Goal: Task Accomplishment & Management: Use online tool/utility

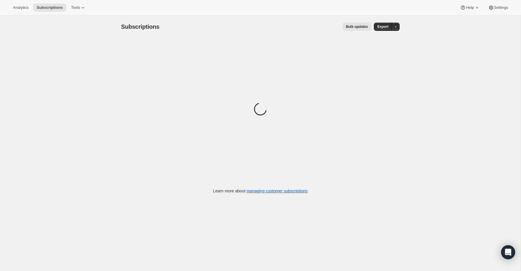
scroll to position [0, 0]
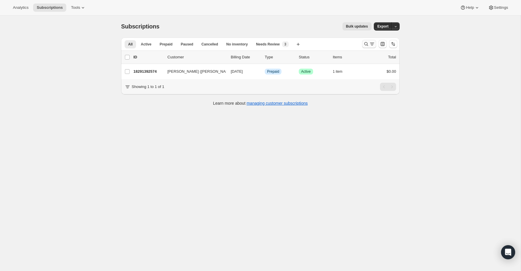
click at [370, 46] on icon "Search and filter results" at bounding box center [372, 44] width 6 height 6
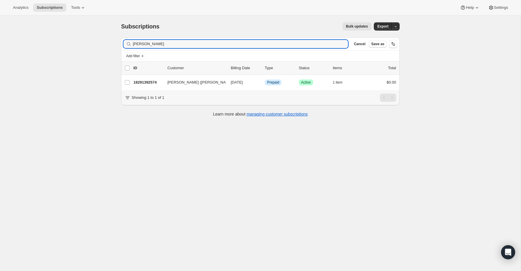
drag, startPoint x: 166, startPoint y: 44, endPoint x: 105, endPoint y: 45, distance: 61.3
click at [105, 45] on div "Subscriptions. This page is ready Subscriptions Bulk updates More actions Bulk …" at bounding box center [260, 150] width 521 height 271
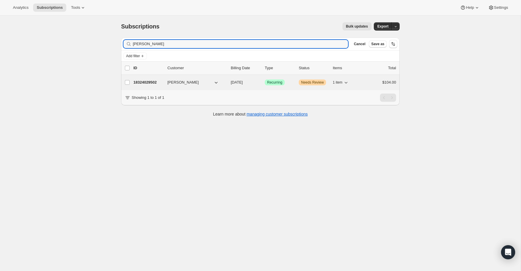
type input "[PERSON_NAME]"
click at [146, 82] on p "18324029502" at bounding box center [147, 82] width 29 height 6
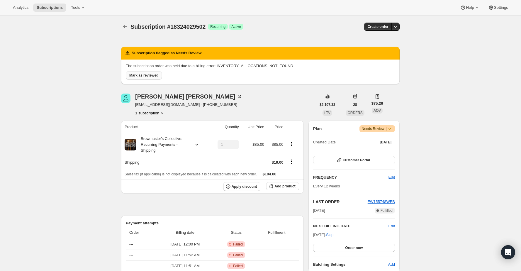
click at [150, 77] on span "Mark as reviewed" at bounding box center [143, 75] width 29 height 5
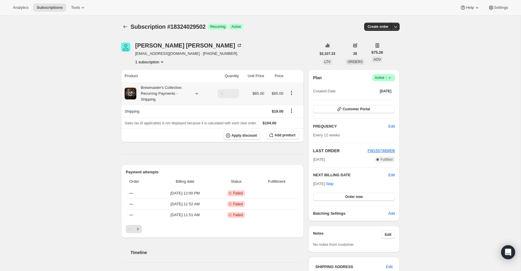
click at [194, 95] on icon at bounding box center [197, 94] width 6 height 6
click at [163, 94] on div "Brewmaster's Collective: Recurring Payments - Shipping" at bounding box center [162, 94] width 53 height 18
click at [148, 124] on td "Brewmaster's Collective 2024 - Collection #3: 1" at bounding box center [171, 119] width 86 height 17
drag, startPoint x: 132, startPoint y: 118, endPoint x: 145, endPoint y: 119, distance: 13.2
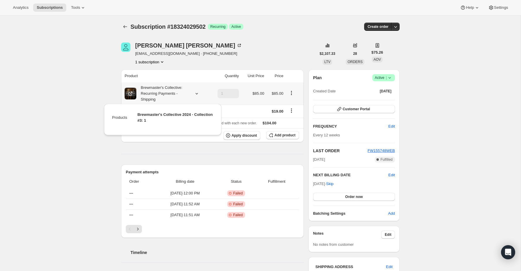
click at [132, 118] on td "Brewmaster's Collective 2024 - Collection #3: 1" at bounding box center [171, 119] width 86 height 17
click at [153, 119] on span "Brewmaster's Collective 2024 - Collection #3: 1" at bounding box center [175, 117] width 75 height 10
drag, startPoint x: 137, startPoint y: 118, endPoint x: 134, endPoint y: 116, distance: 3.9
click at [134, 116] on td "Brewmaster's Collective 2024 - Collection #3: 1" at bounding box center [171, 119] width 86 height 17
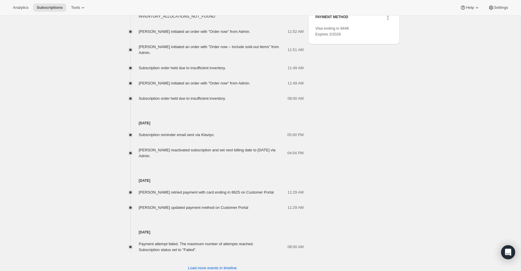
scroll to position [323, 0]
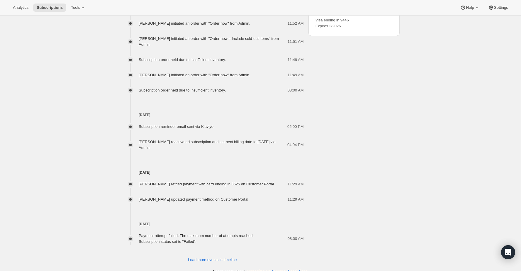
drag, startPoint x: 144, startPoint y: 143, endPoint x: 203, endPoint y: 148, distance: 58.8
click at [203, 148] on div "[PERSON_NAME] reactivated subscription and set next billing date to [DATE] via …" at bounding box center [213, 145] width 149 height 12
click at [237, 176] on div "[PERSON_NAME] retried payment with card ending in 8625 on Customer Portal 11:29…" at bounding box center [212, 188] width 183 height 27
drag, startPoint x: 311, startPoint y: 186, endPoint x: 133, endPoint y: 183, distance: 177.7
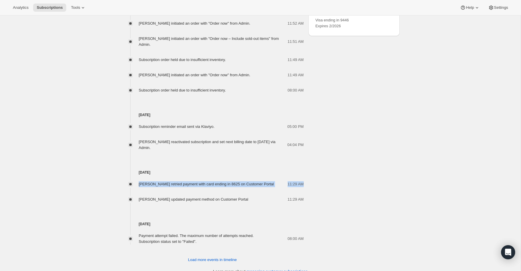
scroll to position [333, 0]
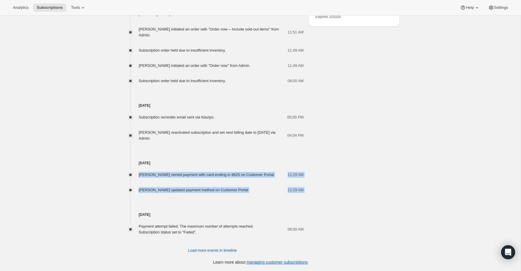
drag, startPoint x: 306, startPoint y: 194, endPoint x: 121, endPoint y: 173, distance: 186.3
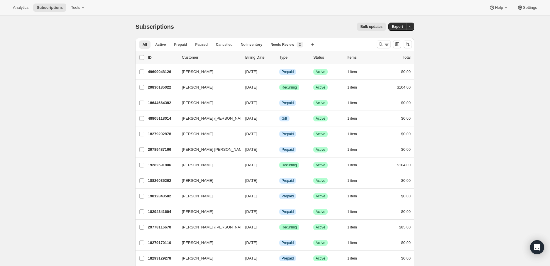
click at [82, 11] on button "Tools" at bounding box center [78, 8] width 22 height 8
click at [72, 50] on span "Moments" at bounding box center [65, 49] width 16 height 4
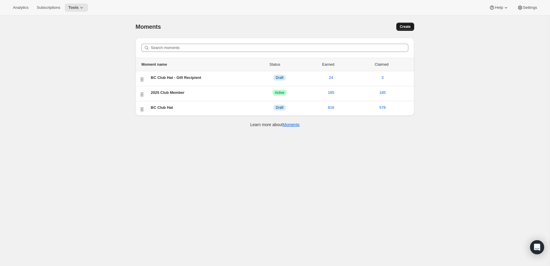
click at [411, 23] on button "Create" at bounding box center [405, 27] width 18 height 8
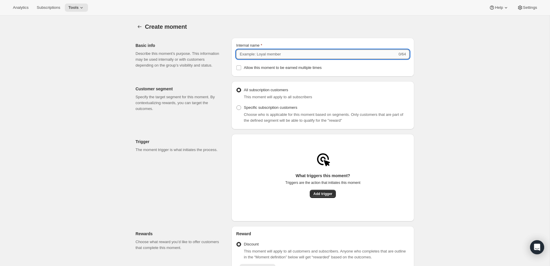
click at [254, 51] on input "Internal name" at bounding box center [316, 54] width 161 height 9
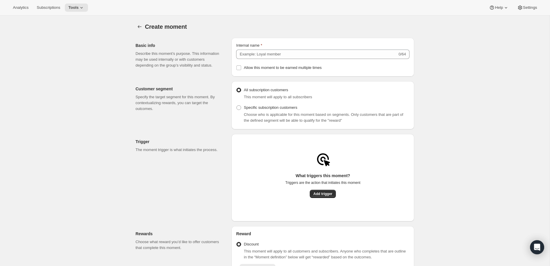
click at [275, 45] on div "Internal name" at bounding box center [322, 46] width 173 height 6
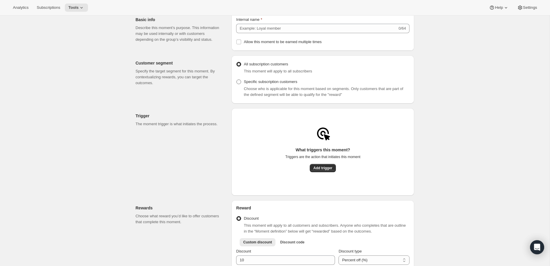
scroll to position [28, 0]
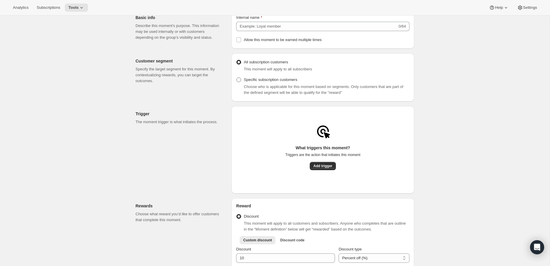
click at [265, 82] on span "Specific subscription customers" at bounding box center [270, 79] width 53 height 4
click at [237, 78] on input "Specific subscription customers" at bounding box center [236, 77] width 0 height 0
radio input "true"
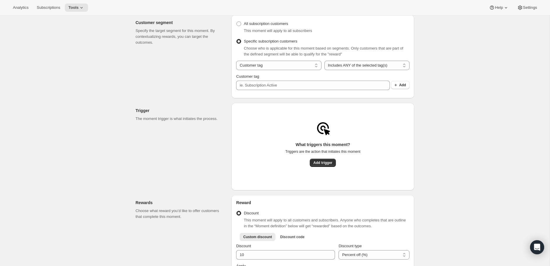
scroll to position [79, 0]
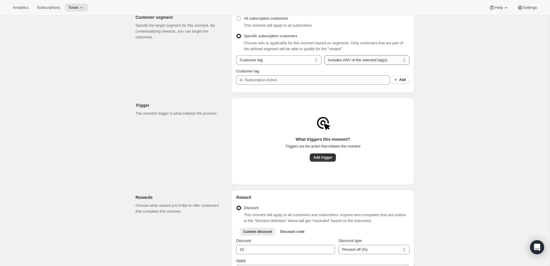
click at [335, 60] on select "Includes ANY of the selected tag(s) Includes ALL of the selected tag(s) Include…" at bounding box center [366, 59] width 85 height 9
click at [324, 55] on select "Includes ANY of the selected tag(s) Includes ALL of the selected tag(s) Include…" at bounding box center [366, 59] width 85 height 9
click at [293, 59] on select "Customer tag Subscription" at bounding box center [278, 59] width 85 height 9
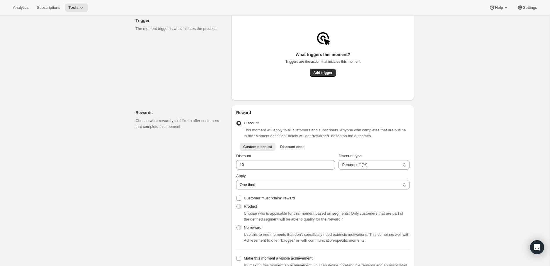
scroll to position [165, 0]
click at [332, 74] on button "Add trigger" at bounding box center [323, 71] width 26 height 8
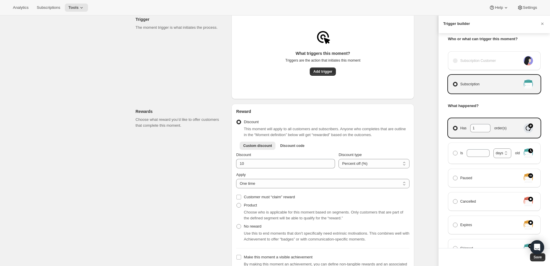
scroll to position [0, 0]
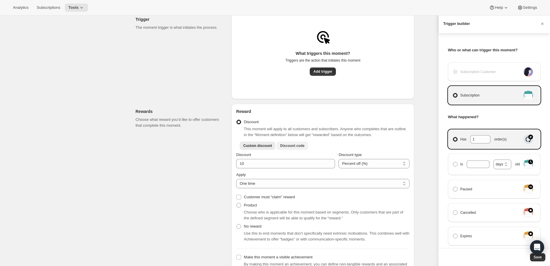
click at [301, 145] on div at bounding box center [275, 133] width 550 height 266
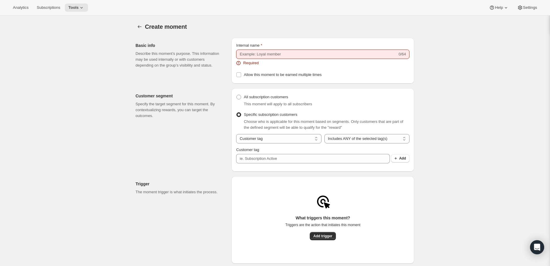
scroll to position [165, 0]
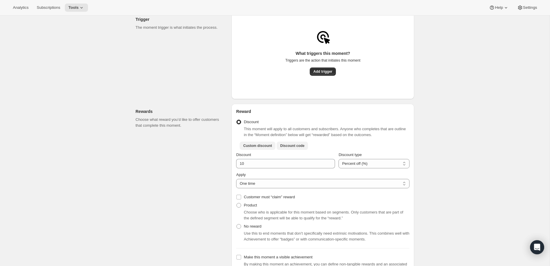
click at [294, 145] on span "Discount code" at bounding box center [292, 145] width 24 height 5
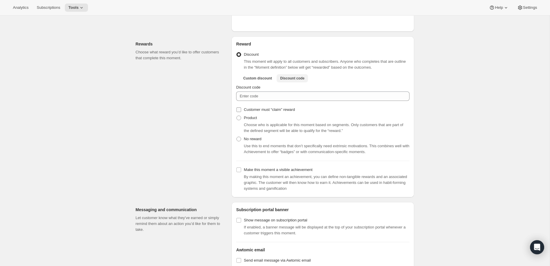
scroll to position [241, 0]
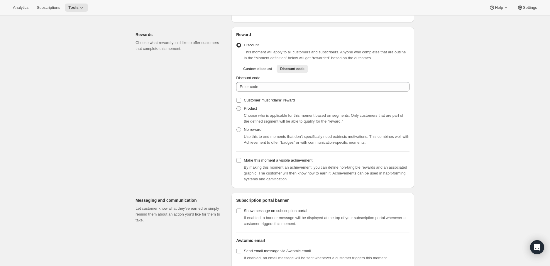
click at [252, 107] on span "Product" at bounding box center [250, 108] width 13 height 4
click at [237, 106] on input "Product" at bounding box center [236, 106] width 0 height 0
radio input "true"
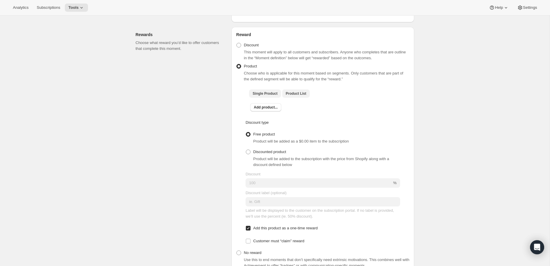
click at [308, 93] on button "Product List" at bounding box center [296, 93] width 28 height 8
checkbox input "true"
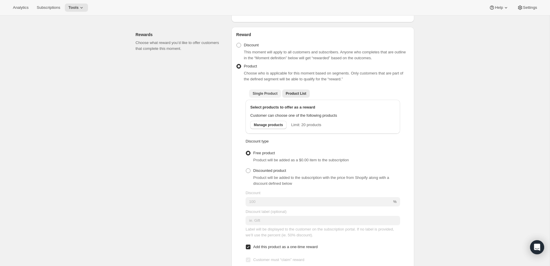
click at [267, 94] on span "Single Product" at bounding box center [265, 93] width 25 height 5
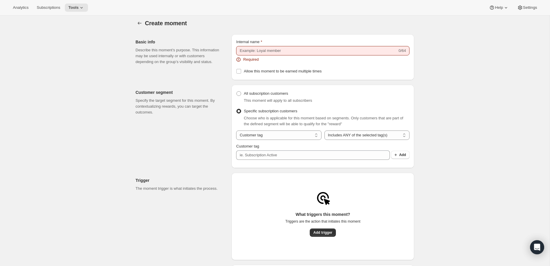
scroll to position [5, 0]
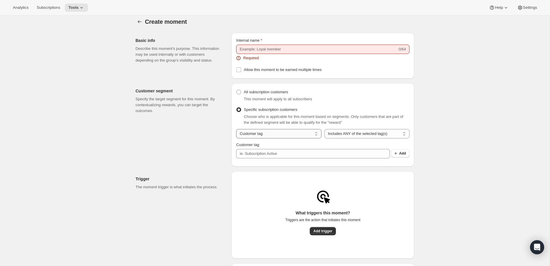
click at [299, 136] on select "Customer tag Subscription" at bounding box center [278, 133] width 85 height 9
click at [236, 129] on select "Customer tag Subscription" at bounding box center [278, 133] width 85 height 9
click at [345, 135] on select "Includes ANY of the selected tag(s) Includes ALL of the selected tag(s) Include…" at bounding box center [366, 133] width 85 height 9
click at [324, 129] on select "Includes ANY of the selected tag(s) Includes ALL of the selected tag(s) Include…" at bounding box center [366, 133] width 85 height 9
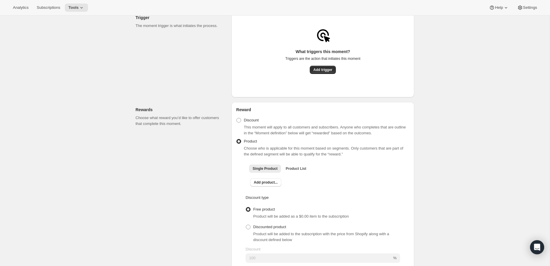
scroll to position [170, 0]
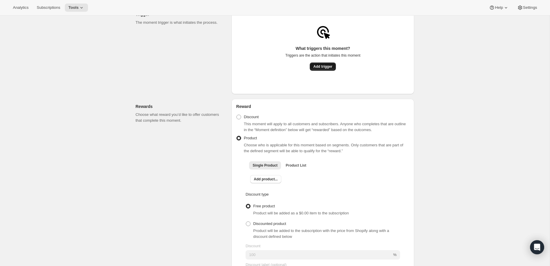
click at [334, 68] on button "Add trigger" at bounding box center [323, 66] width 26 height 8
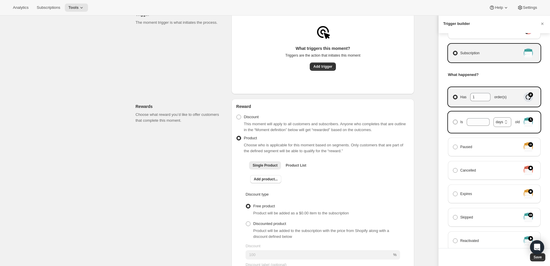
scroll to position [65, 0]
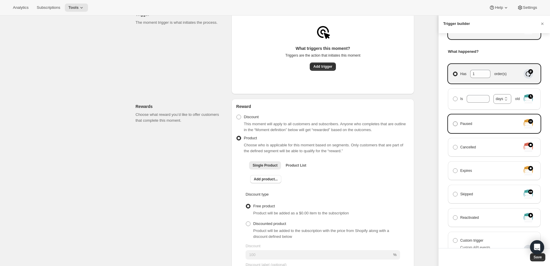
click at [490, 124] on label "Paused" at bounding box center [487, 124] width 68 height 8
click at [453, 122] on input "Paused" at bounding box center [453, 121] width 0 height 0
radio input "true"
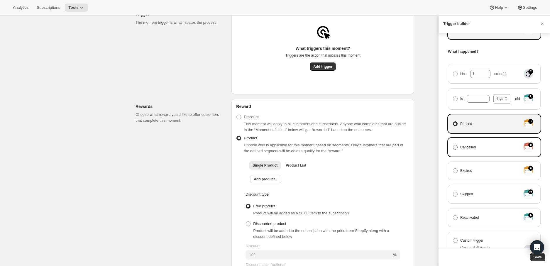
click at [468, 149] on span "Cancelled" at bounding box center [468, 147] width 16 height 6
click at [453, 145] on input "Cancelled" at bounding box center [453, 145] width 0 height 0
radio input "true"
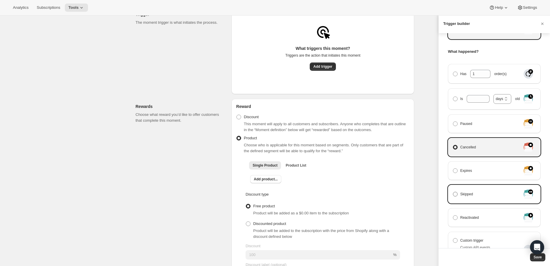
click at [469, 191] on span "Skipped" at bounding box center [466, 194] width 13 height 6
click at [453, 192] on input "Skipped" at bounding box center [453, 192] width 0 height 0
radio input "true"
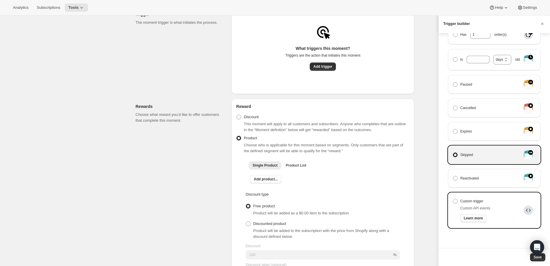
scroll to position [108, 0]
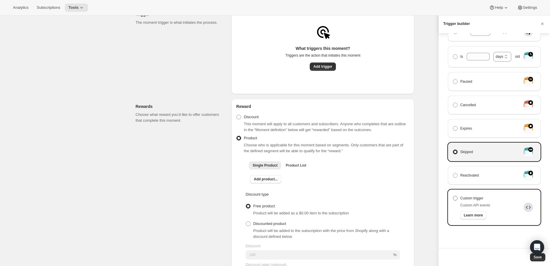
click at [471, 198] on span "Custom trigger" at bounding box center [471, 198] width 23 height 6
click at [453, 196] on input "Custom trigger" at bounding box center [453, 196] width 0 height 0
radio input "true"
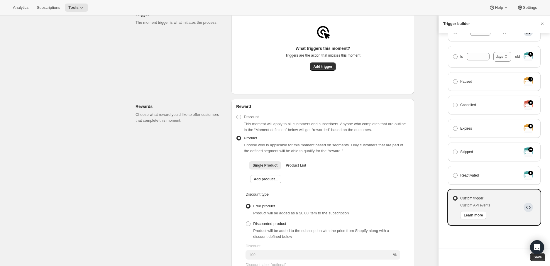
click at [259, 147] on div at bounding box center [275, 133] width 550 height 266
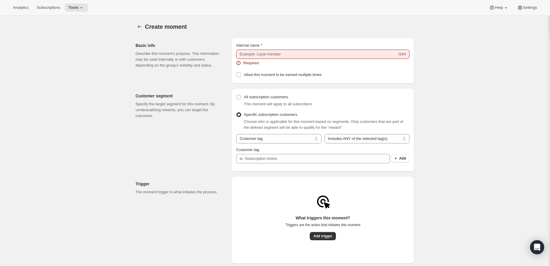
scroll to position [170, 0]
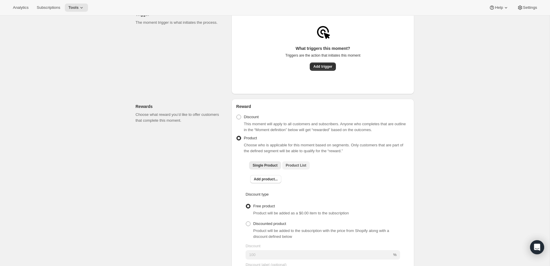
click at [295, 167] on span "Product List" at bounding box center [296, 165] width 21 height 5
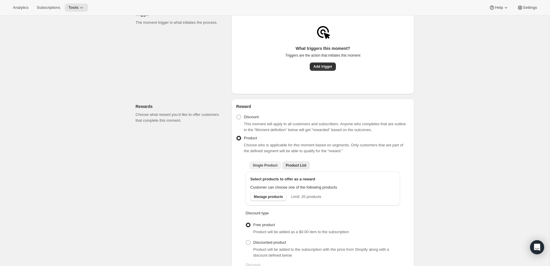
click at [272, 166] on span "Single Product" at bounding box center [265, 165] width 25 height 5
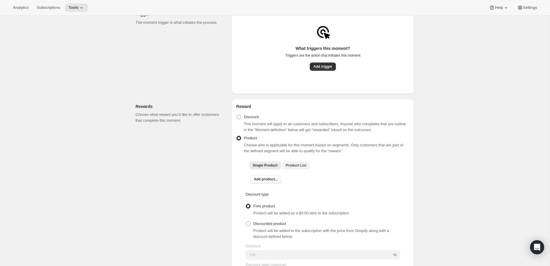
click at [287, 165] on span "Product List" at bounding box center [296, 165] width 21 height 5
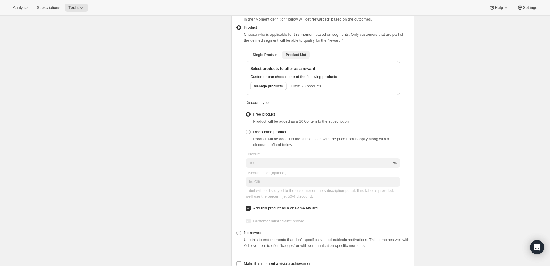
scroll to position [282, 0]
click at [267, 115] on span "Free product" at bounding box center [264, 113] width 22 height 6
click at [246, 111] on input "Free product" at bounding box center [246, 110] width 0 height 0
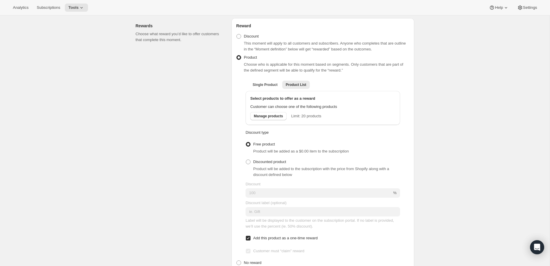
scroll to position [245, 0]
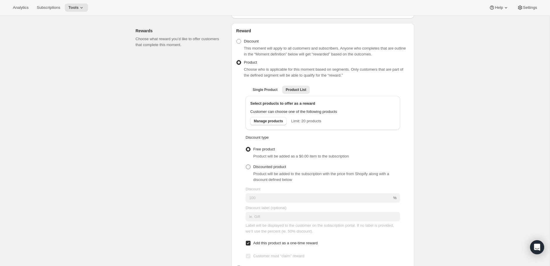
click at [249, 169] on label "Discounted product" at bounding box center [265, 167] width 40 height 8
click at [246, 165] on input "Discounted product" at bounding box center [246, 165] width 0 height 0
radio input "true"
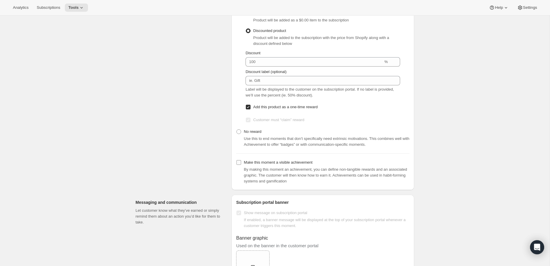
scroll to position [382, 0]
click at [255, 134] on label "No reward" at bounding box center [248, 131] width 25 height 8
click at [237, 129] on input "No reward" at bounding box center [236, 129] width 0 height 0
radio input "true"
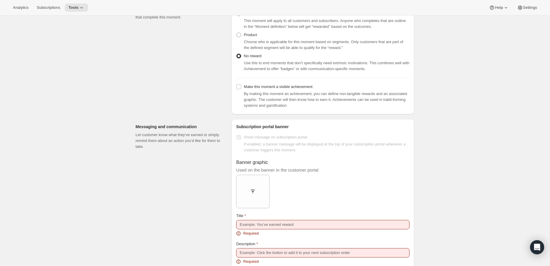
scroll to position [219, 0]
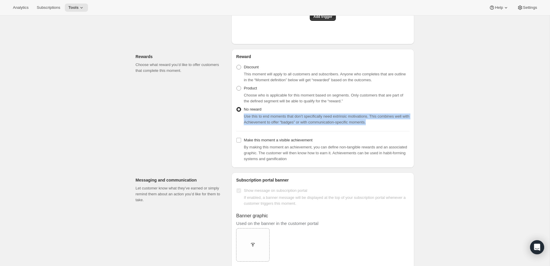
drag, startPoint x: 243, startPoint y: 114, endPoint x: 398, endPoint y: 124, distance: 154.9
click at [398, 124] on div "Use this to end moments that don’t specifically need extrinsic motivations. Thi…" at bounding box center [327, 119] width 166 height 12
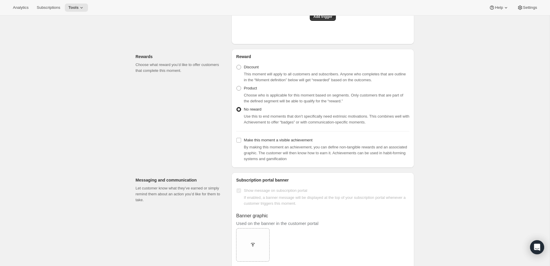
click at [398, 124] on div "Use this to end moments that don’t specifically need extrinsic motivations. Thi…" at bounding box center [327, 119] width 166 height 12
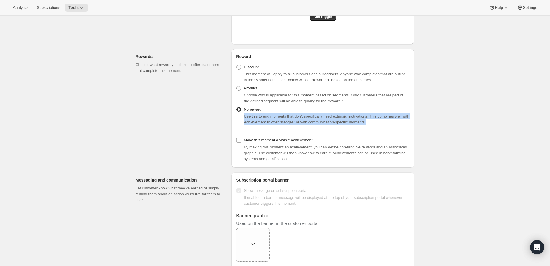
drag, startPoint x: 371, startPoint y: 121, endPoint x: 241, endPoint y: 114, distance: 130.4
click at [243, 115] on div "Use this to end moments that don’t specifically need extrinsic motivations. Thi…" at bounding box center [322, 119] width 173 height 12
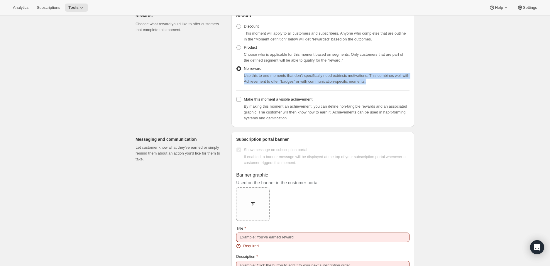
scroll to position [245, 0]
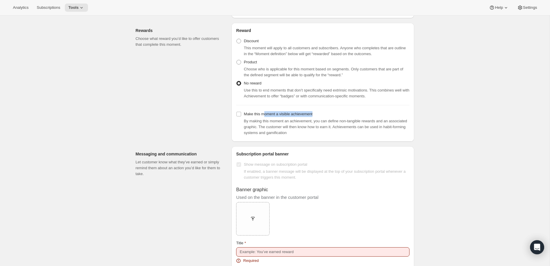
drag, startPoint x: 267, startPoint y: 112, endPoint x: 356, endPoint y: 116, distance: 89.2
click at [356, 116] on div "Make this moment a visible achievement By making this moment an achievement, yo…" at bounding box center [322, 123] width 173 height 26
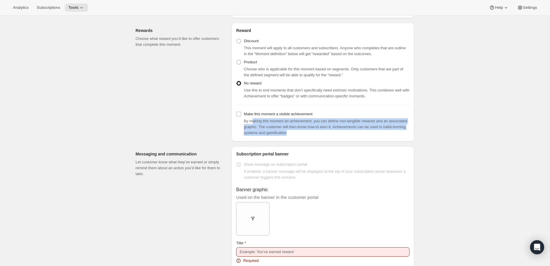
drag, startPoint x: 329, startPoint y: 131, endPoint x: 254, endPoint y: 120, distance: 75.9
click at [254, 120] on div "By making this moment an achievement, you can define non-tangible rewards and a…" at bounding box center [327, 127] width 166 height 18
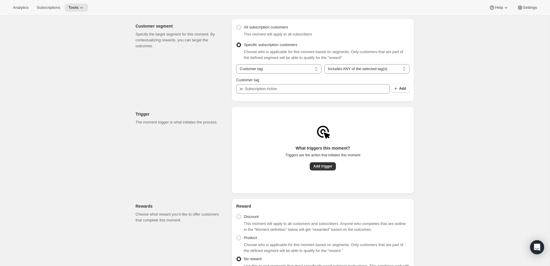
scroll to position [0, 0]
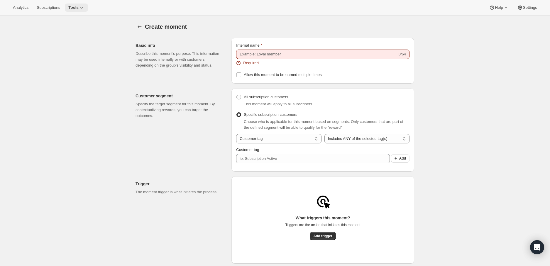
click at [79, 8] on span "Tools" at bounding box center [73, 7] width 10 height 5
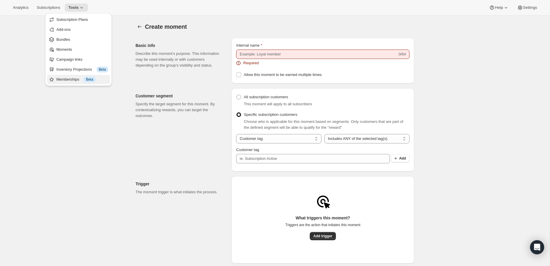
click at [70, 80] on div "Memberships Info Beta" at bounding box center [82, 80] width 52 height 6
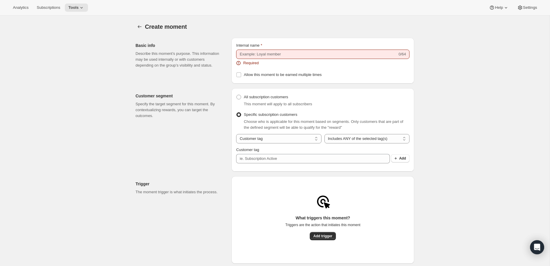
radio input "true"
checkbox input "false"
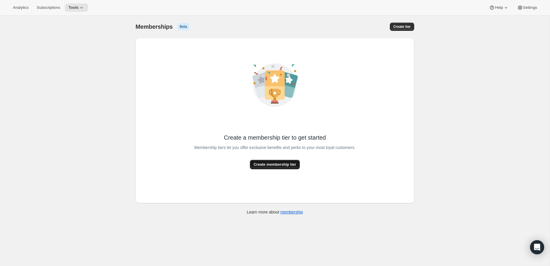
click at [272, 164] on span "Create membership tier" at bounding box center [274, 165] width 43 height 6
